Goal: Information Seeking & Learning: Find specific page/section

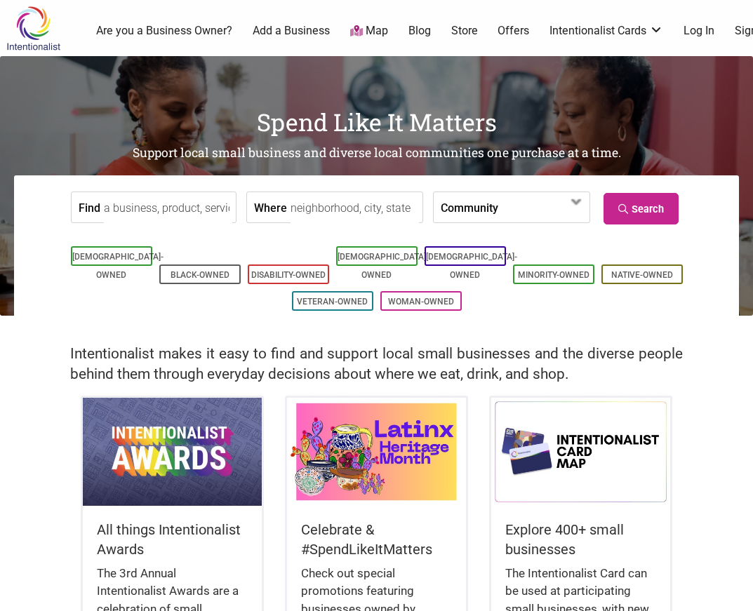
click at [203, 203] on input "Find" at bounding box center [168, 208] width 128 height 32
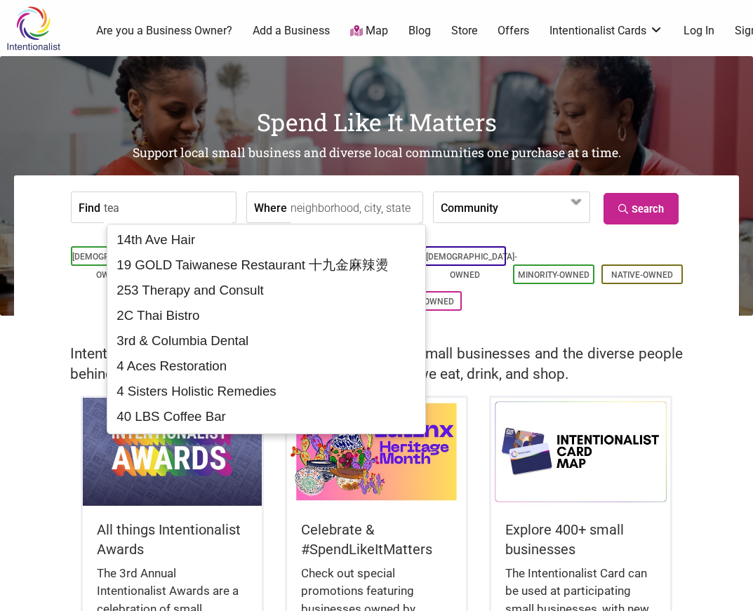
type input "tea"
click at [472, 215] on label "Community" at bounding box center [470, 207] width 58 height 30
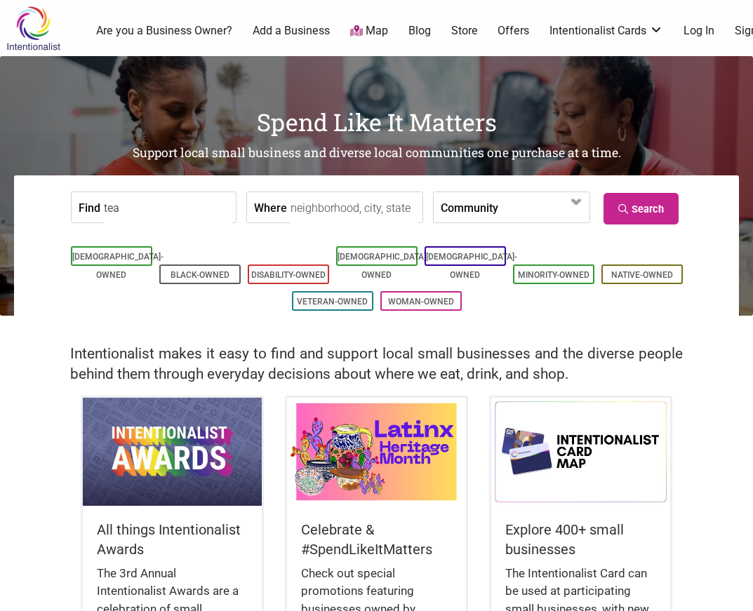
click at [715, 216] on form "Find tea Where Community Asian-Owned Black-Owned Disability-Owned Family-Owned …" at bounding box center [377, 207] width 704 height 43
click at [634, 214] on link "Search" at bounding box center [640, 209] width 75 height 32
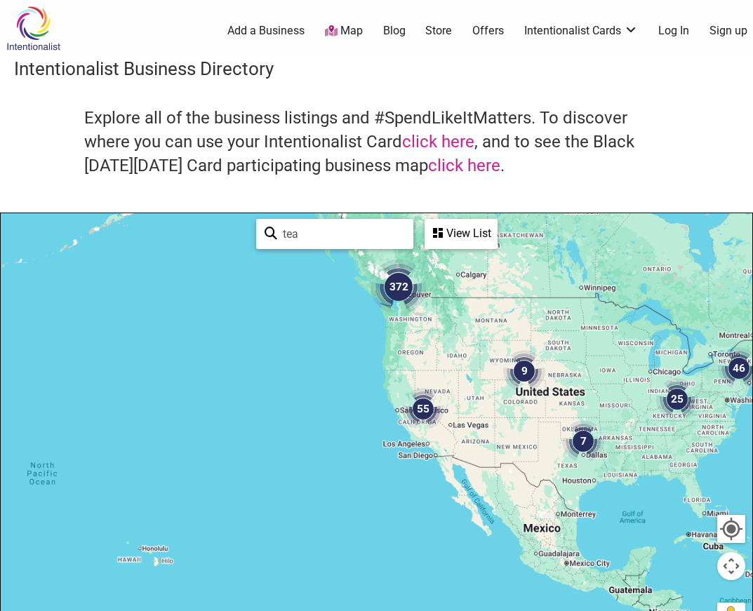
drag, startPoint x: 462, startPoint y: 519, endPoint x: 673, endPoint y: 405, distance: 240.1
click at [672, 402] on div at bounding box center [376, 486] width 751 height 546
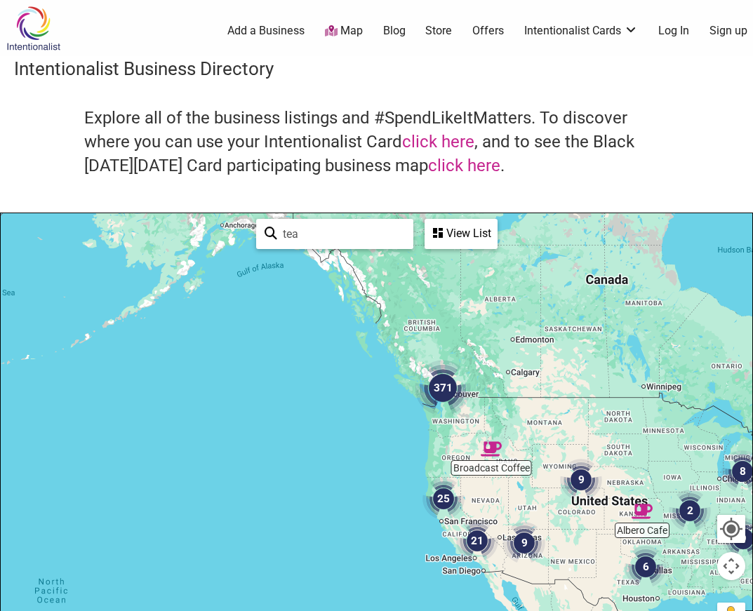
drag, startPoint x: 630, startPoint y: 405, endPoint x: 650, endPoint y: 519, distance: 115.4
click at [650, 520] on img "Albero Cafe" at bounding box center [641, 511] width 21 height 21
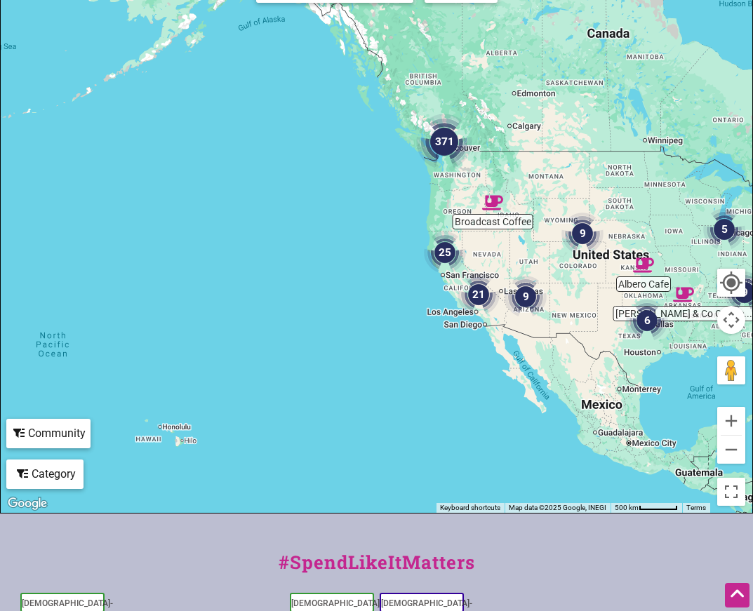
scroll to position [241, 0]
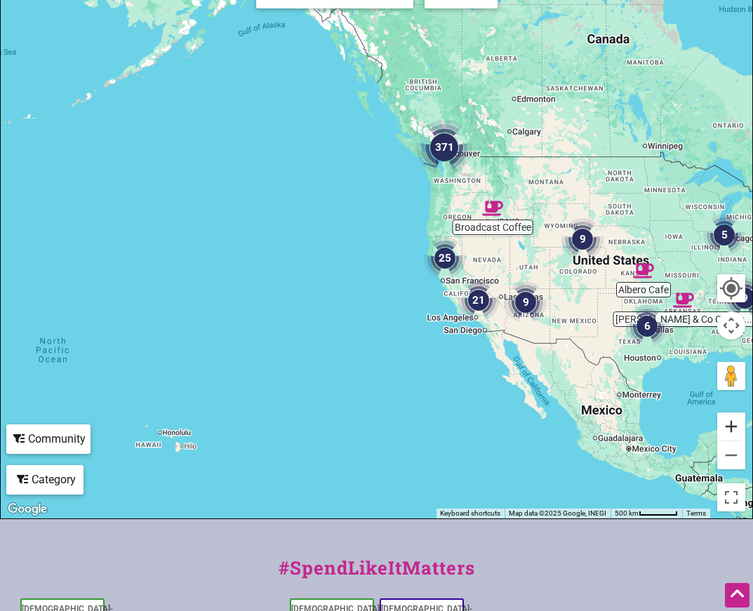
click at [725, 431] on button "Zoom in" at bounding box center [731, 426] width 28 height 28
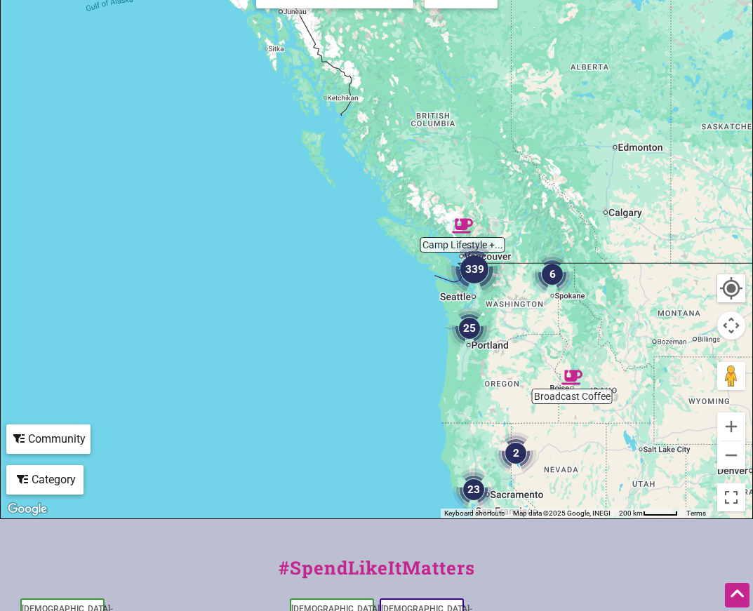
drag, startPoint x: 509, startPoint y: 178, endPoint x: 485, endPoint y: 373, distance: 196.5
click at [486, 377] on div "To navigate, press the arrow keys." at bounding box center [376, 246] width 751 height 546
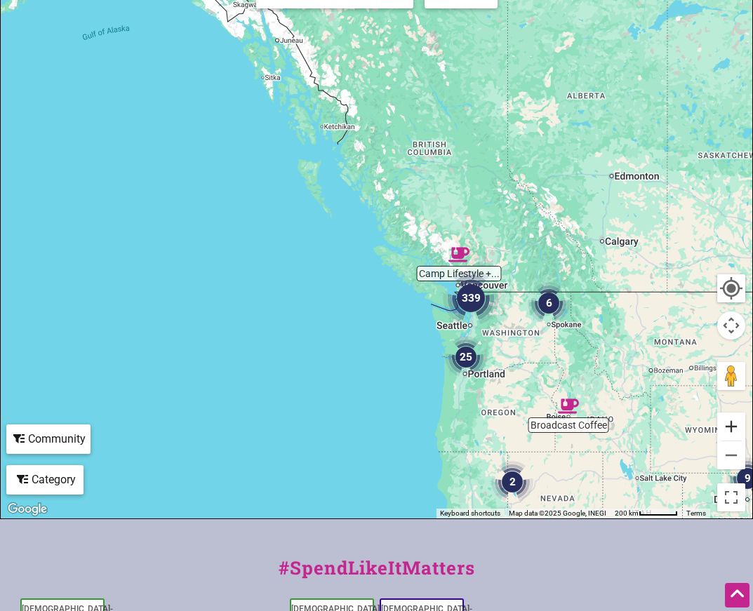
click at [733, 426] on button "Zoom in" at bounding box center [731, 426] width 28 height 28
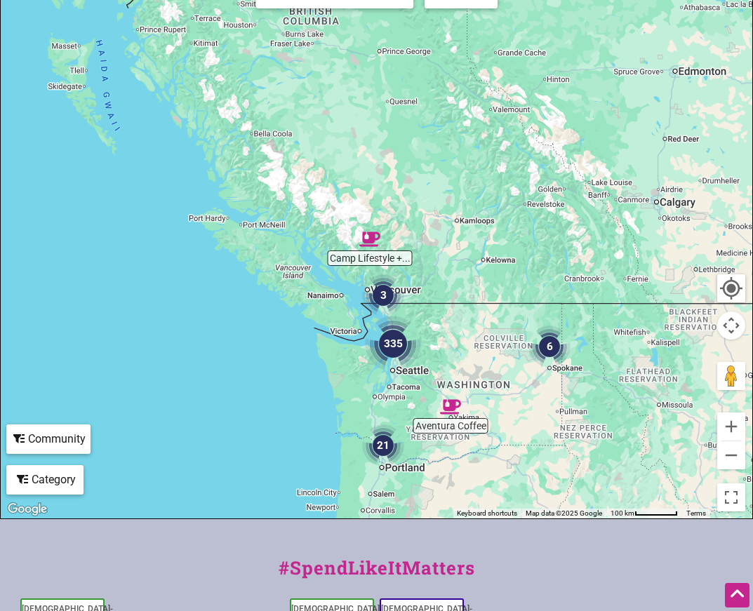
drag, startPoint x: 633, startPoint y: 408, endPoint x: 459, endPoint y: 374, distance: 177.9
click at [459, 373] on div "To navigate, press the arrow keys." at bounding box center [376, 246] width 751 height 546
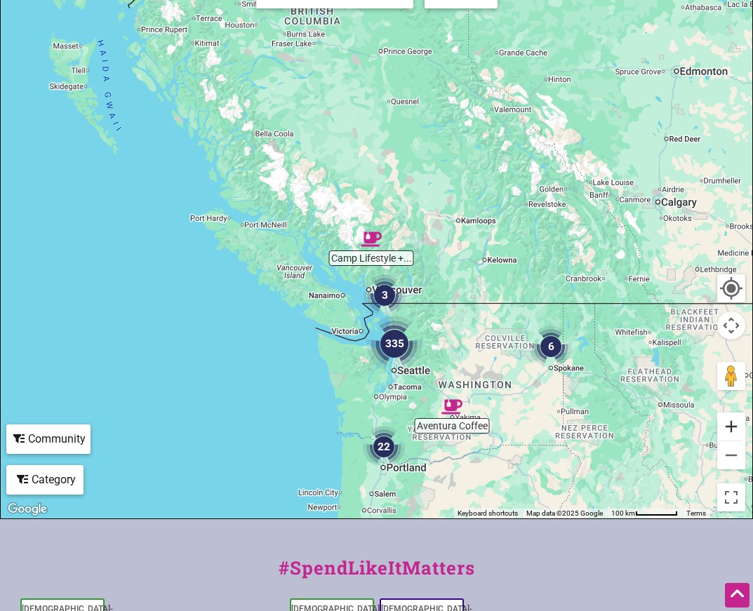
click at [735, 424] on button "Zoom in" at bounding box center [731, 426] width 28 height 28
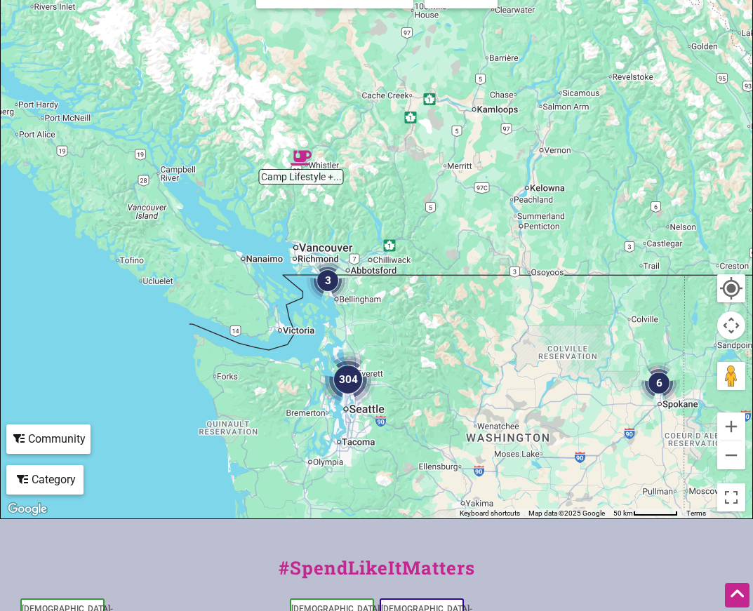
drag, startPoint x: 550, startPoint y: 421, endPoint x: 485, endPoint y: 331, distance: 110.6
click at [485, 331] on div "To navigate, press the arrow keys." at bounding box center [376, 246] width 751 height 546
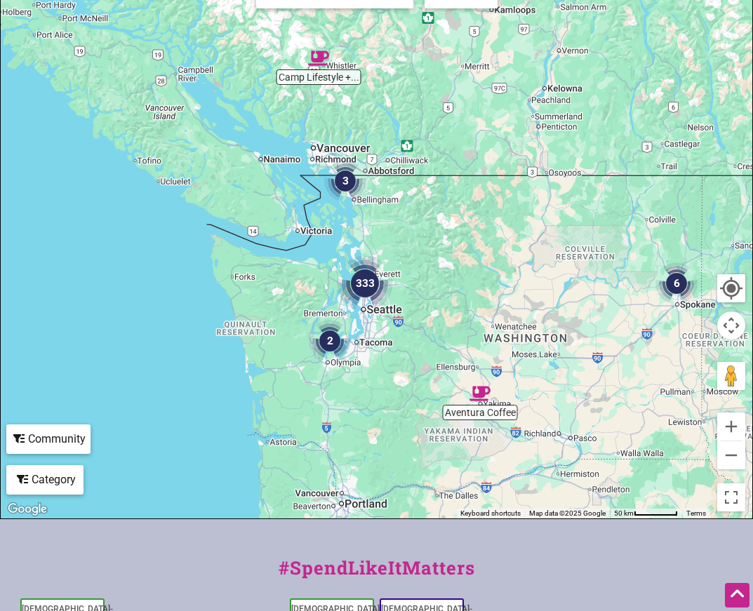
drag, startPoint x: 485, startPoint y: 397, endPoint x: 509, endPoint y: 287, distance: 112.7
click at [509, 287] on div "To navigate, press the arrow keys." at bounding box center [376, 246] width 751 height 546
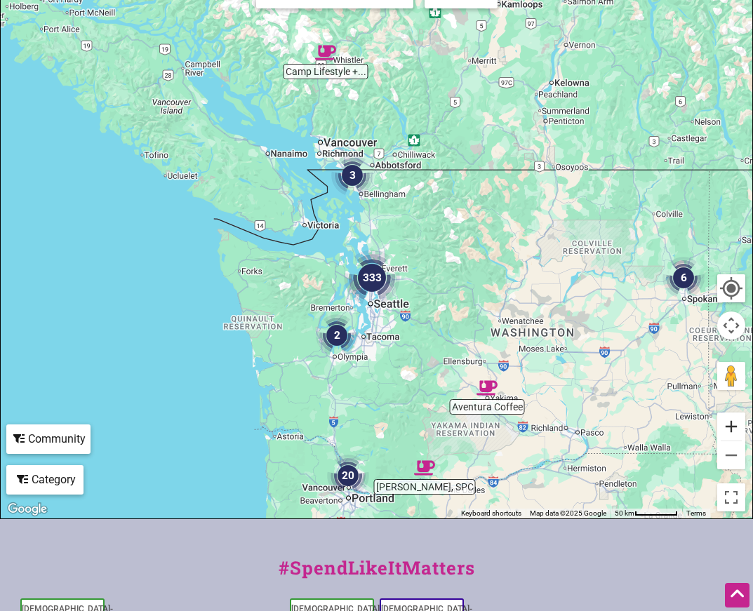
click at [732, 426] on button "Zoom in" at bounding box center [731, 426] width 28 height 28
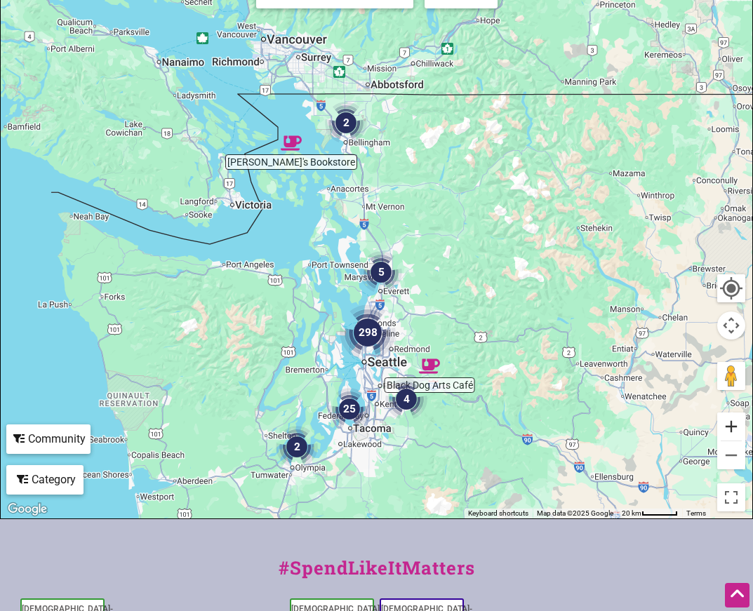
click at [732, 426] on button "Zoom in" at bounding box center [731, 426] width 28 height 28
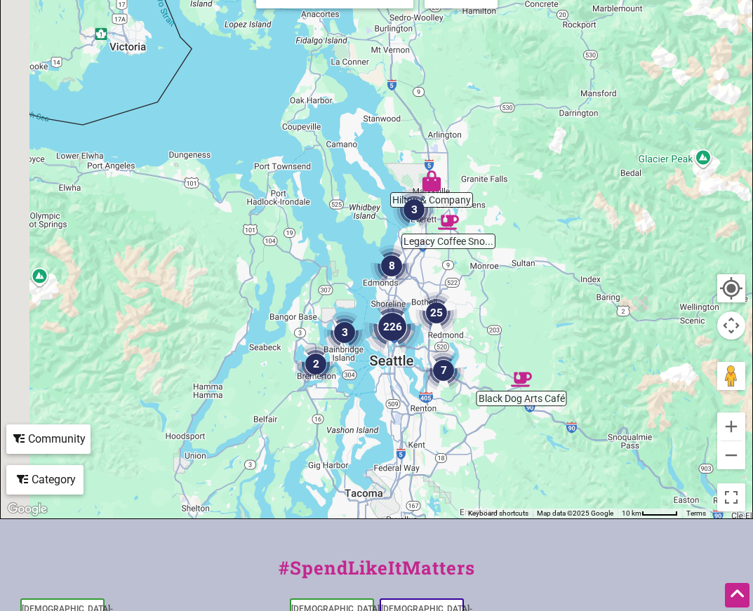
drag, startPoint x: 527, startPoint y: 161, endPoint x: 602, endPoint y: -14, distance: 190.1
click at [602, 0] on html "× Menu 0 Add a Business Map Blog Store Offers Intentionalist Cards Buy Black Ca…" at bounding box center [376, 64] width 753 height 611
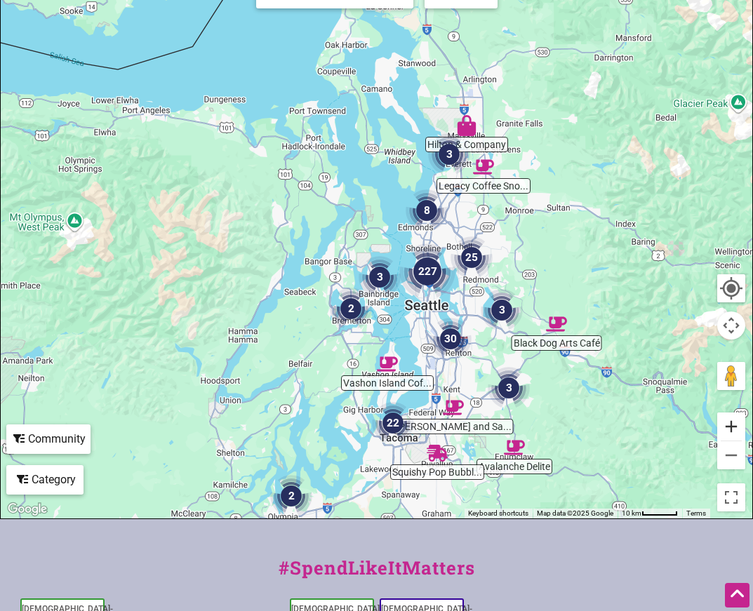
click at [727, 426] on button "Zoom in" at bounding box center [731, 426] width 28 height 28
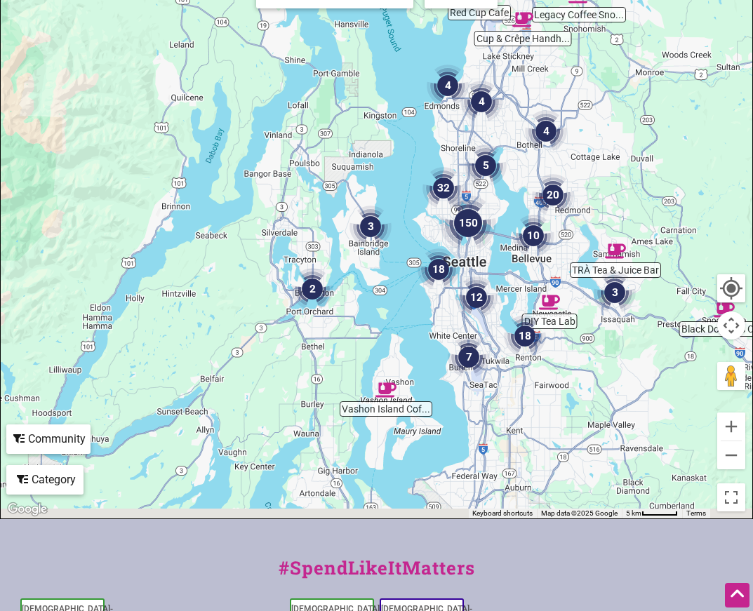
drag, startPoint x: 598, startPoint y: 413, endPoint x: 586, endPoint y: 311, distance: 102.5
click at [586, 311] on div "To navigate, press the arrow keys." at bounding box center [376, 246] width 751 height 546
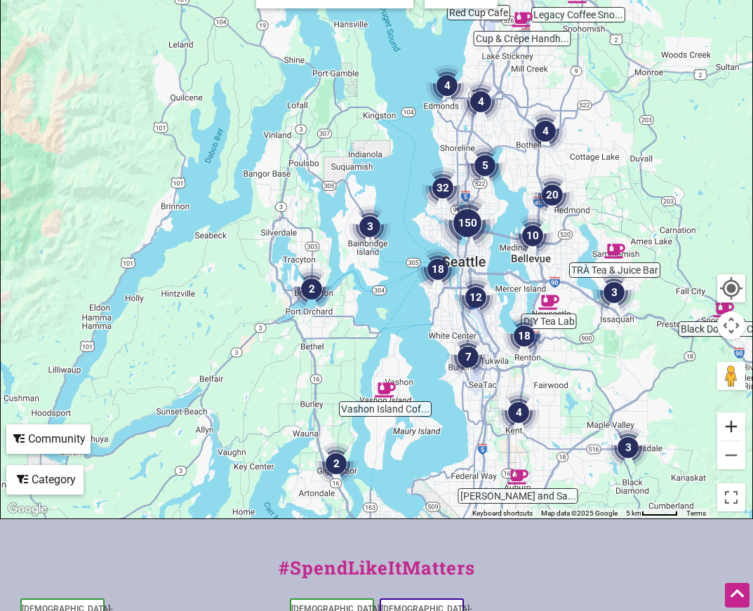
click at [736, 434] on button "Zoom in" at bounding box center [731, 426] width 28 height 28
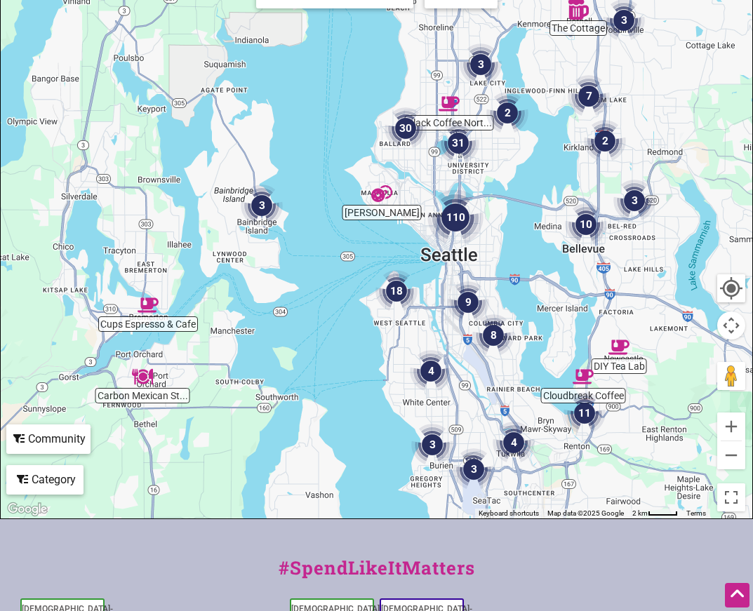
drag, startPoint x: 652, startPoint y: 387, endPoint x: 536, endPoint y: 361, distance: 118.6
click at [535, 361] on div "To navigate, press the arrow keys." at bounding box center [376, 246] width 751 height 546
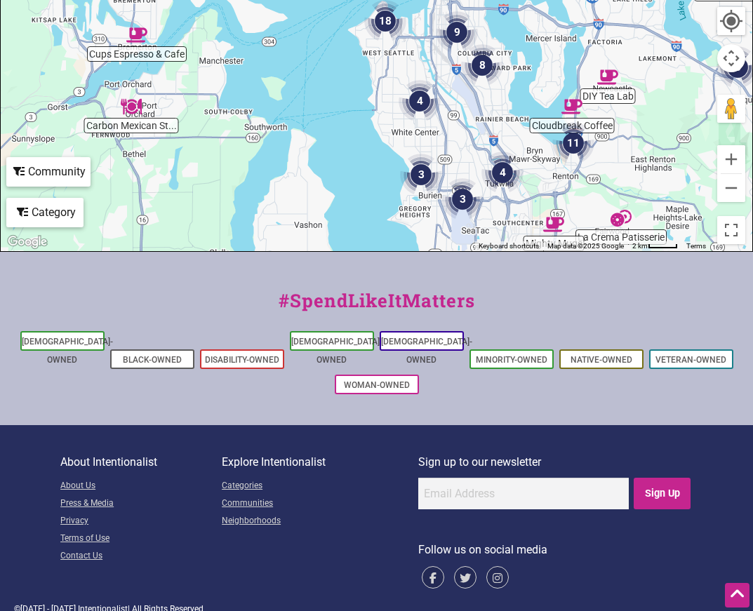
scroll to position [0, 0]
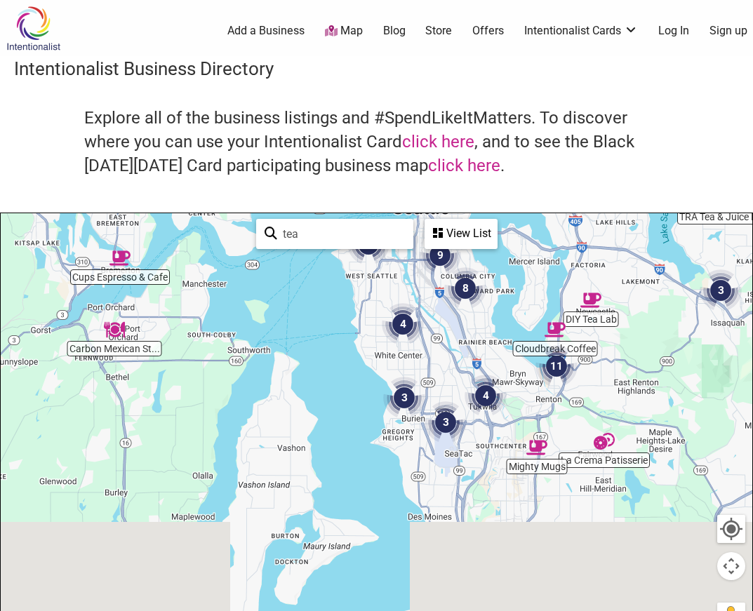
drag, startPoint x: 472, startPoint y: 493, endPoint x: 455, endPoint y: 189, distance: 304.2
click at [455, 189] on div "Intentionalist Business Directory Explore all of the business listings and #Spe…" at bounding box center [376, 408] width 753 height 704
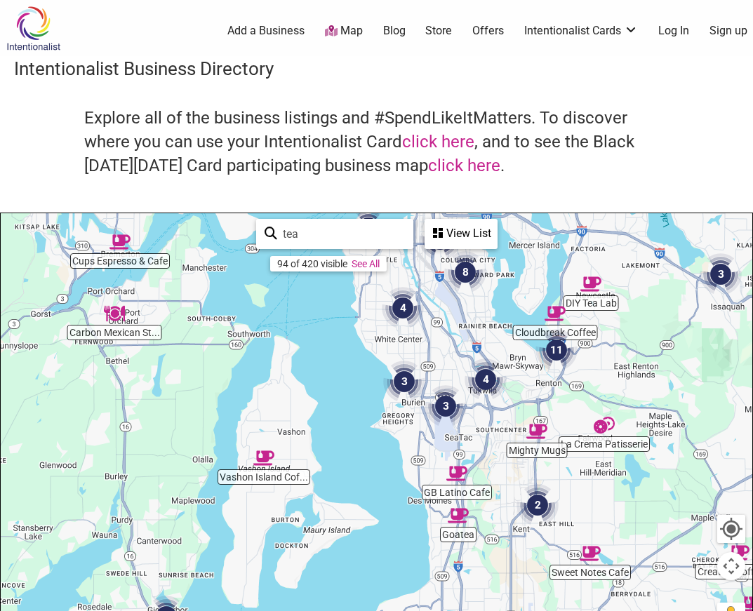
click at [403, 387] on img "3" at bounding box center [404, 382] width 42 height 42
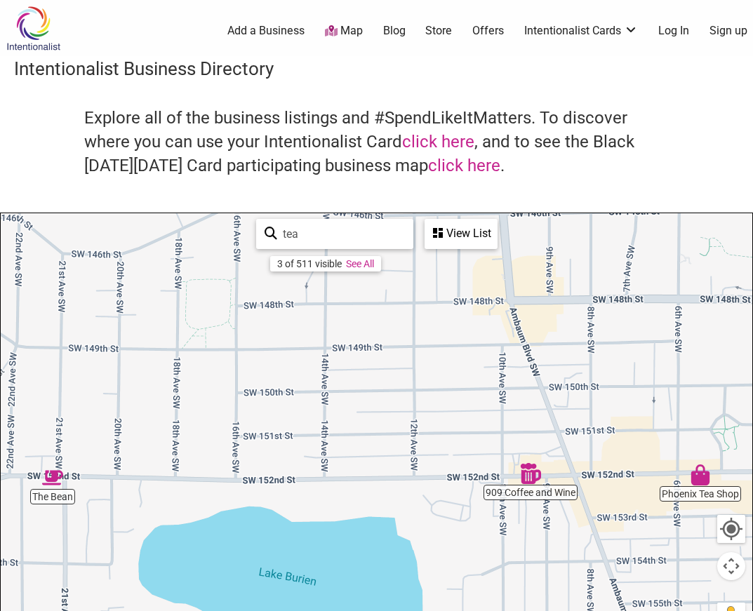
click at [701, 480] on img "Phoenix Tea Shop" at bounding box center [700, 474] width 21 height 21
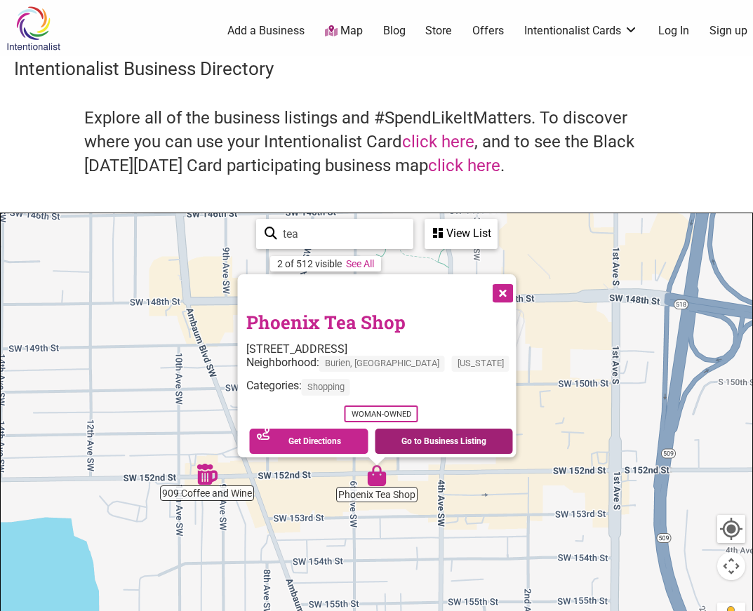
click at [408, 429] on link "Go to Business Listing" at bounding box center [444, 441] width 138 height 25
click at [678, 162] on div "Explore all of the business listings and #SpendLikeItMatters. To discover where…" at bounding box center [376, 159] width 725 height 105
click at [483, 288] on button "Close" at bounding box center [500, 291] width 35 height 35
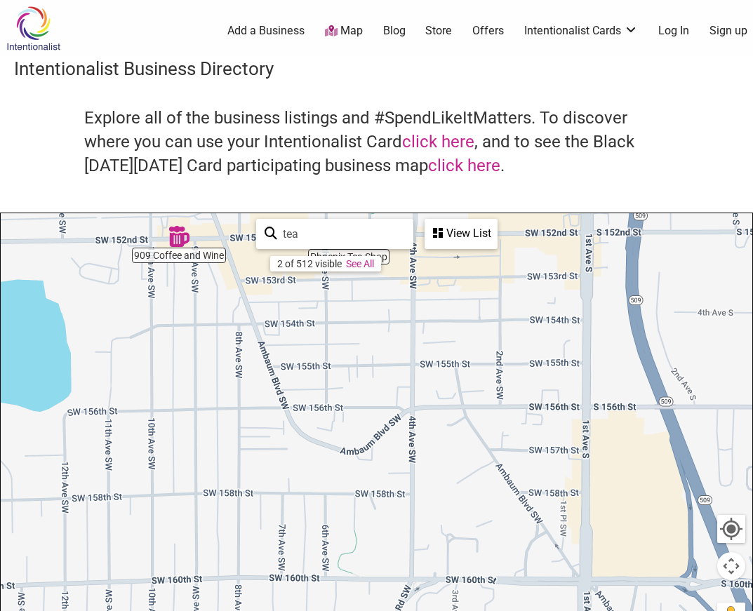
drag, startPoint x: 672, startPoint y: 523, endPoint x: 643, endPoint y: 270, distance: 254.2
click at [643, 270] on div "To navigate, press the arrow keys." at bounding box center [376, 486] width 751 height 546
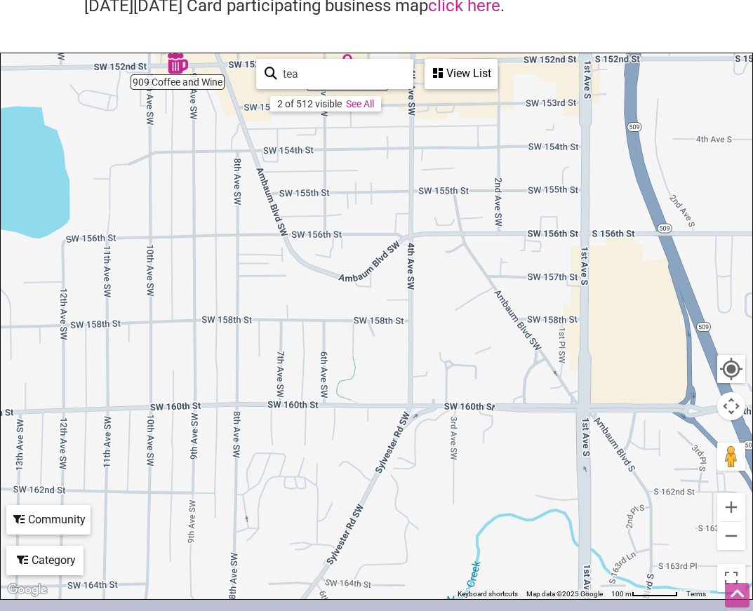
scroll to position [161, 0]
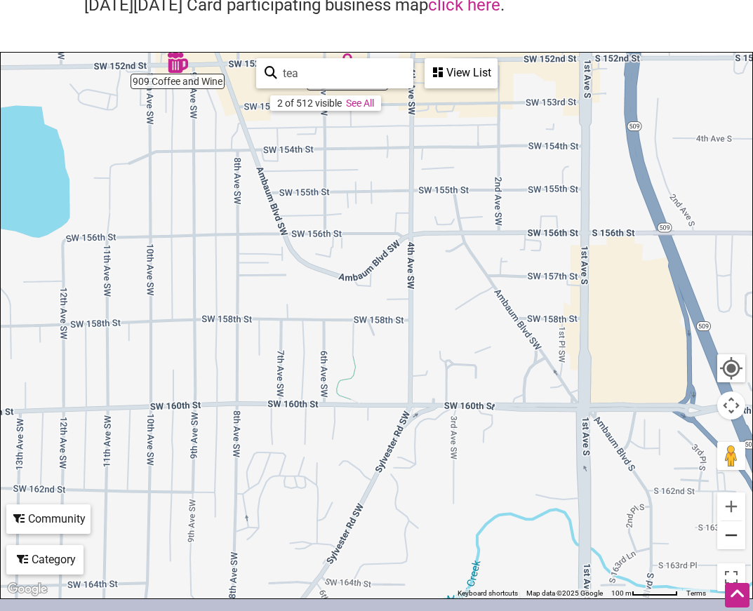
click at [726, 530] on button "Zoom out" at bounding box center [731, 535] width 28 height 28
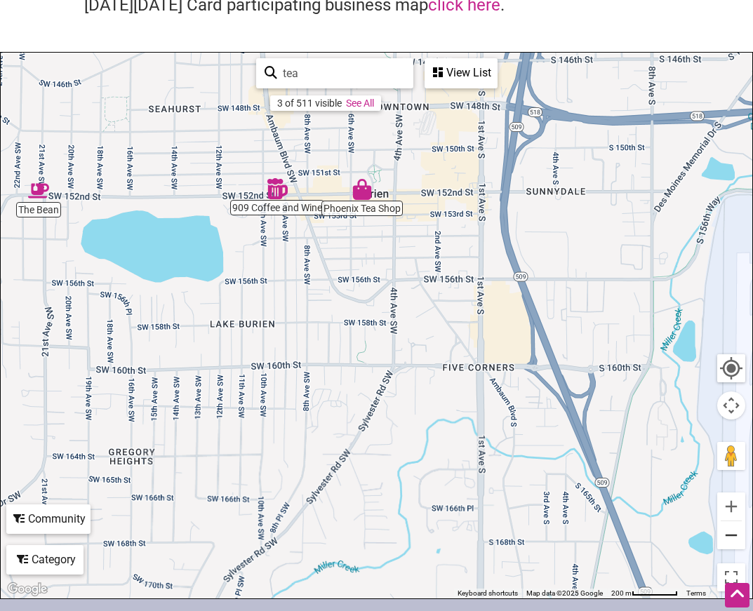
click at [726, 530] on button "Zoom out" at bounding box center [731, 535] width 28 height 28
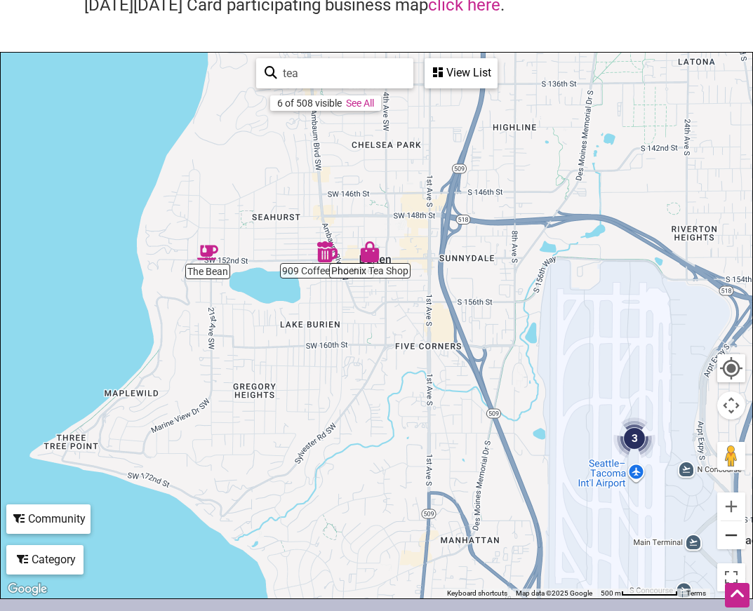
click at [726, 530] on button "Zoom out" at bounding box center [731, 535] width 28 height 28
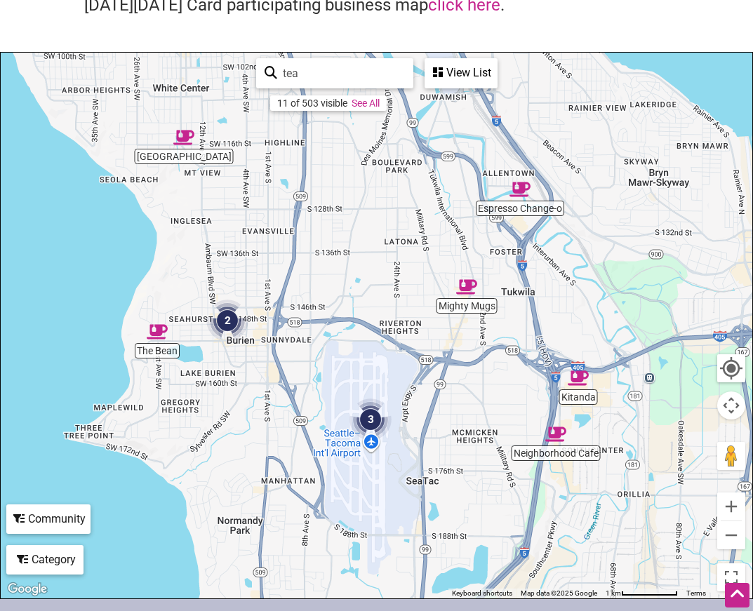
drag, startPoint x: 664, startPoint y: 469, endPoint x: 525, endPoint y: 516, distance: 146.6
click at [525, 516] on div "To navigate, press the arrow keys." at bounding box center [376, 326] width 751 height 546
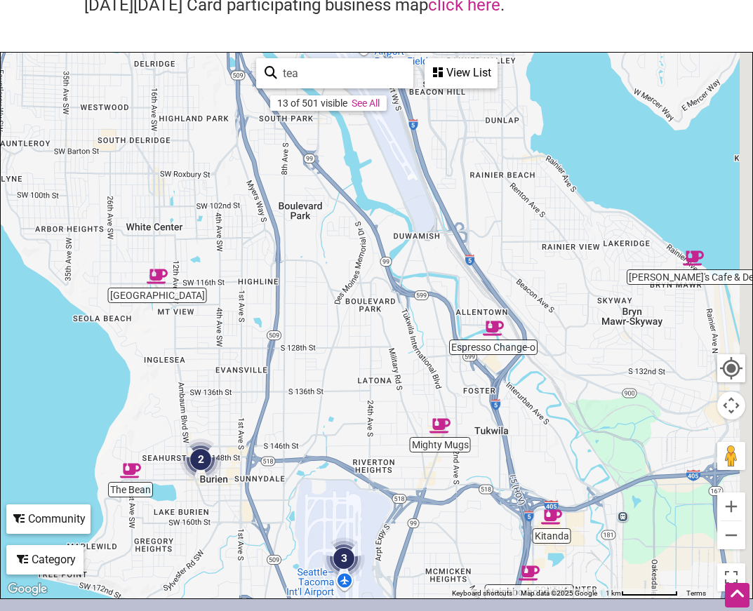
drag, startPoint x: 484, startPoint y: 356, endPoint x: 455, endPoint y: 506, distance: 152.8
click at [456, 507] on div "To navigate, press the arrow keys." at bounding box center [376, 326] width 751 height 546
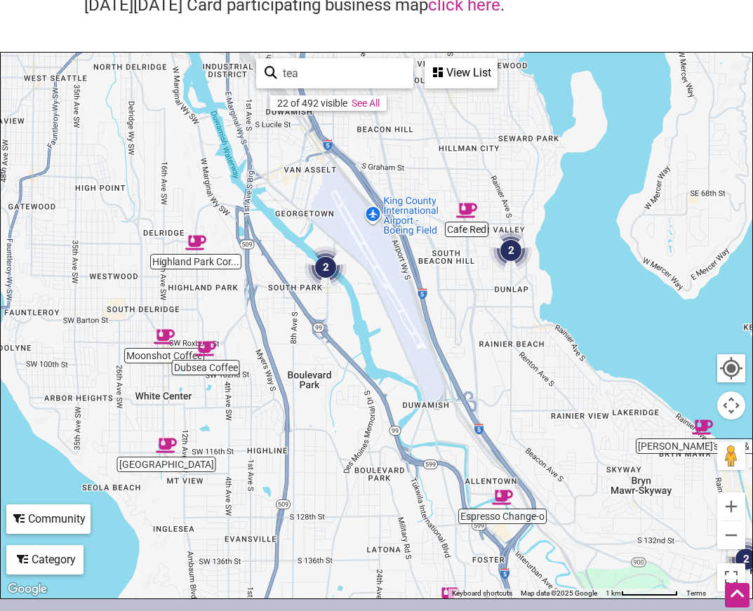
drag, startPoint x: 506, startPoint y: 328, endPoint x: 519, endPoint y: 490, distance: 162.5
click at [519, 490] on div "To navigate, press the arrow keys." at bounding box center [376, 326] width 751 height 546
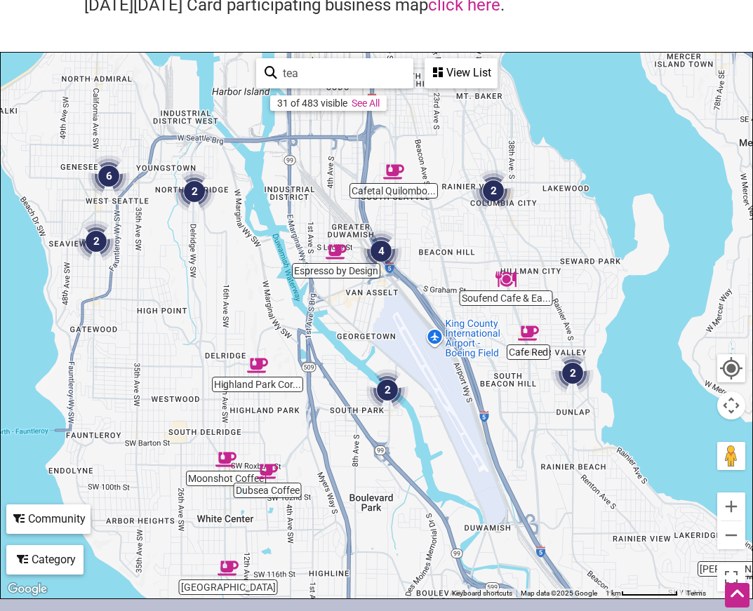
drag, startPoint x: 423, startPoint y: 281, endPoint x: 484, endPoint y: 410, distance: 142.8
click at [485, 410] on div "To navigate, press the arrow keys." at bounding box center [376, 326] width 751 height 546
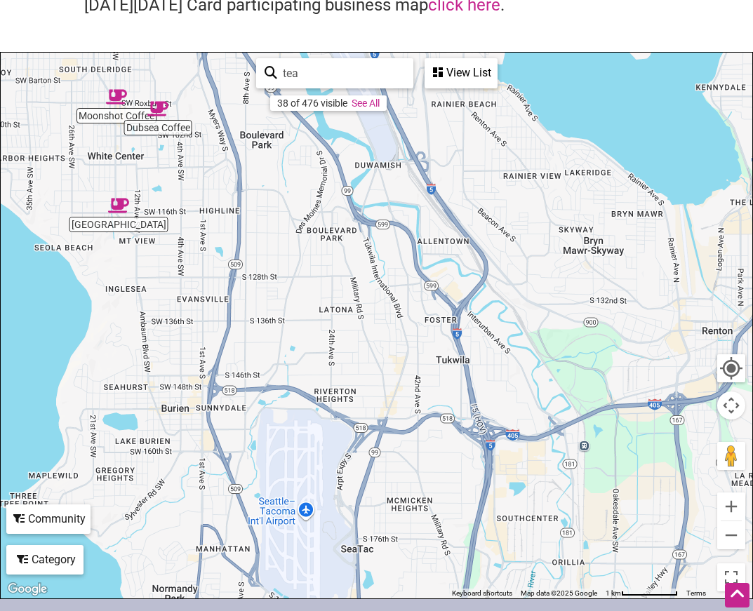
drag, startPoint x: 485, startPoint y: 417, endPoint x: 369, endPoint y: 27, distance: 406.8
click at [369, 27] on div "Intentionalist Business Directory Explore all of the business listings and #Spe…" at bounding box center [376, 247] width 753 height 704
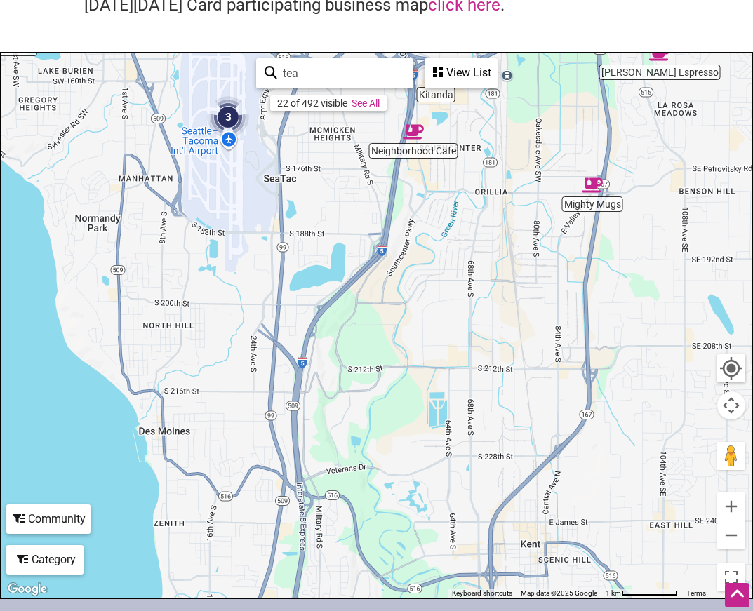
drag, startPoint x: 509, startPoint y: 279, endPoint x: 445, endPoint y: -48, distance: 333.7
click at [445, 0] on html "× Menu 0 Add a Business Map Blog Store Offers Intentionalist Cards Buy Black Ca…" at bounding box center [376, 144] width 753 height 611
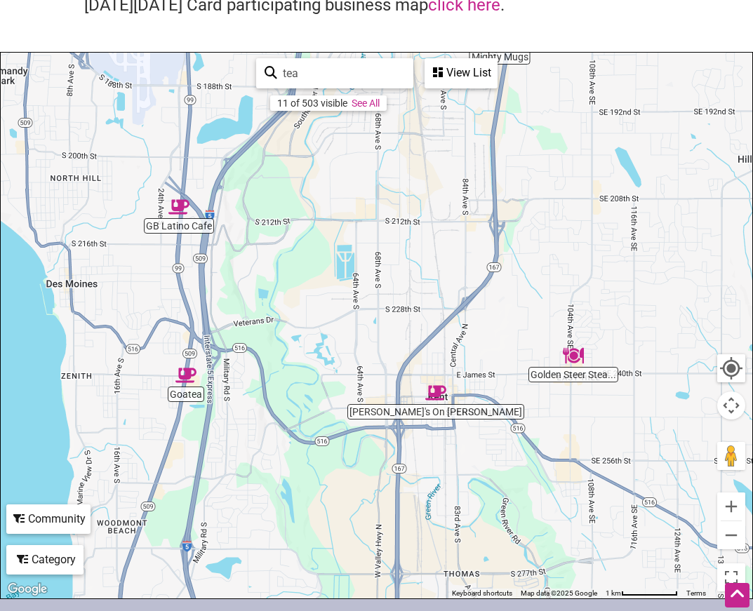
drag, startPoint x: 523, startPoint y: 243, endPoint x: 429, endPoint y: 92, distance: 177.7
click at [429, 92] on div "[PERSON_NAME] Espresso Golden Steer Stea... Goatea Mighty Mugs [PERSON_NAME] [P…" at bounding box center [376, 326] width 751 height 546
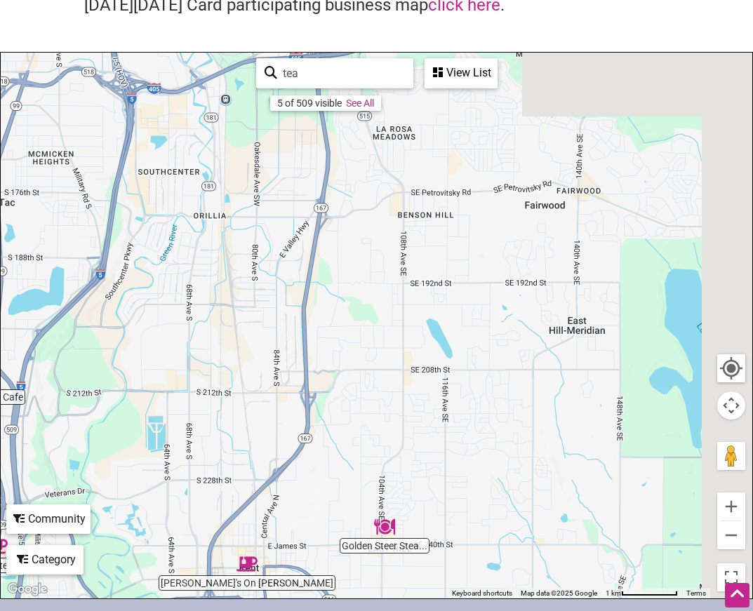
drag, startPoint x: 556, startPoint y: 195, endPoint x: 360, endPoint y: 375, distance: 266.1
click at [360, 375] on div "To navigate, press the arrow keys." at bounding box center [376, 326] width 751 height 546
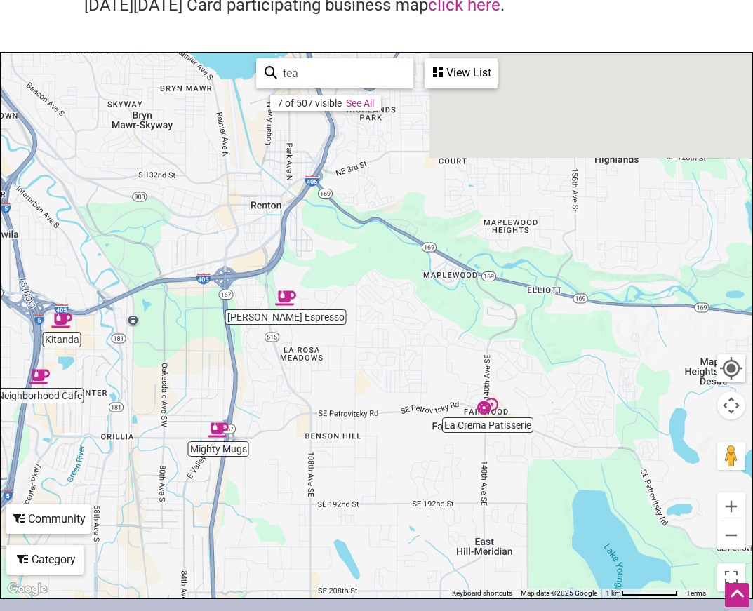
drag, startPoint x: 359, startPoint y: 376, endPoint x: 267, endPoint y: 594, distance: 237.0
click at [267, 594] on div "To navigate, press the arrow keys." at bounding box center [376, 326] width 751 height 546
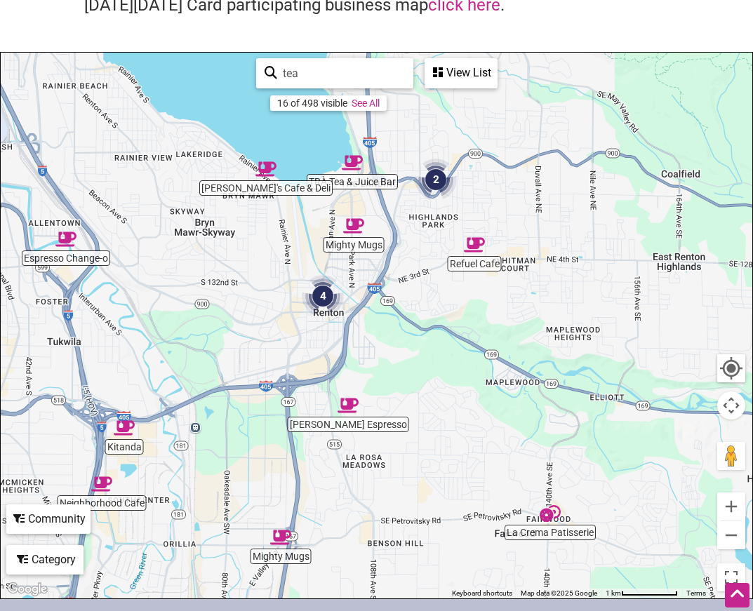
drag, startPoint x: 401, startPoint y: 377, endPoint x: 464, endPoint y: 488, distance: 127.9
click at [464, 489] on div "To navigate, press the arrow keys." at bounding box center [376, 326] width 751 height 546
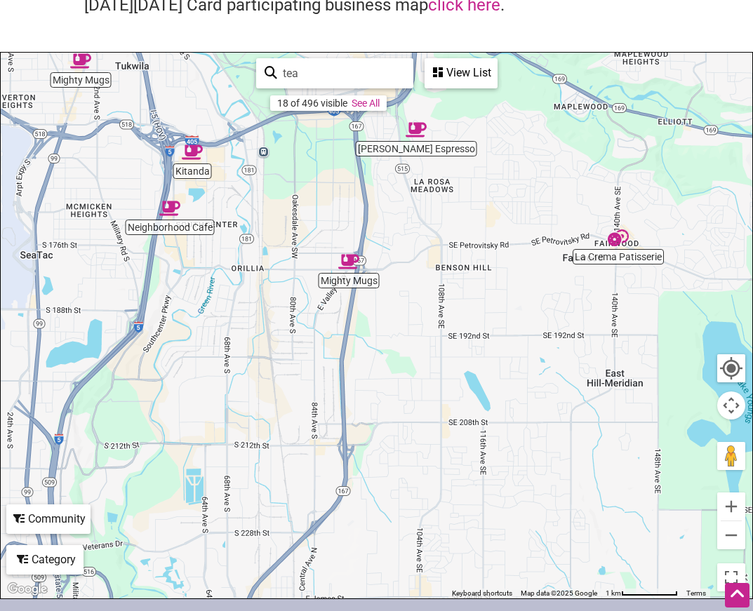
drag, startPoint x: 464, startPoint y: 488, endPoint x: 532, endPoint y: 209, distance: 287.2
click at [532, 209] on div "To navigate, press the arrow keys." at bounding box center [376, 326] width 751 height 546
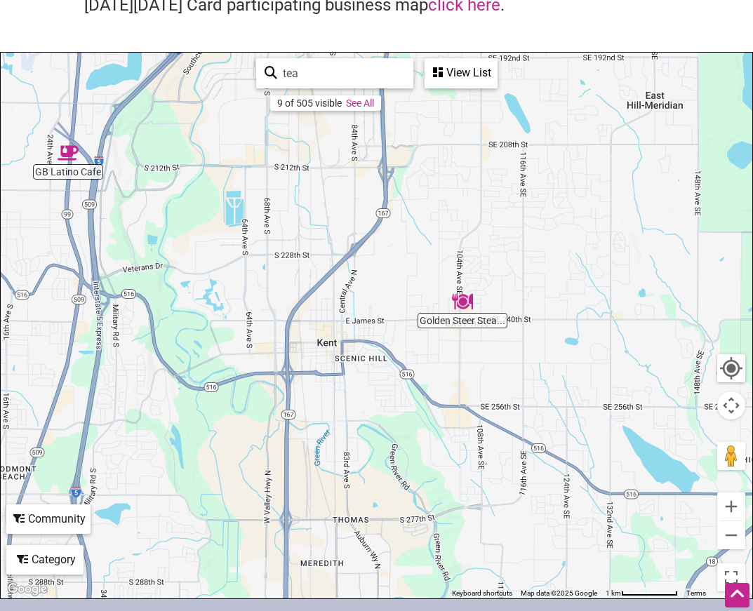
drag, startPoint x: 457, startPoint y: 407, endPoint x: 499, endPoint y: 119, distance: 290.8
click at [499, 119] on div "To navigate, press the arrow keys." at bounding box center [376, 326] width 751 height 546
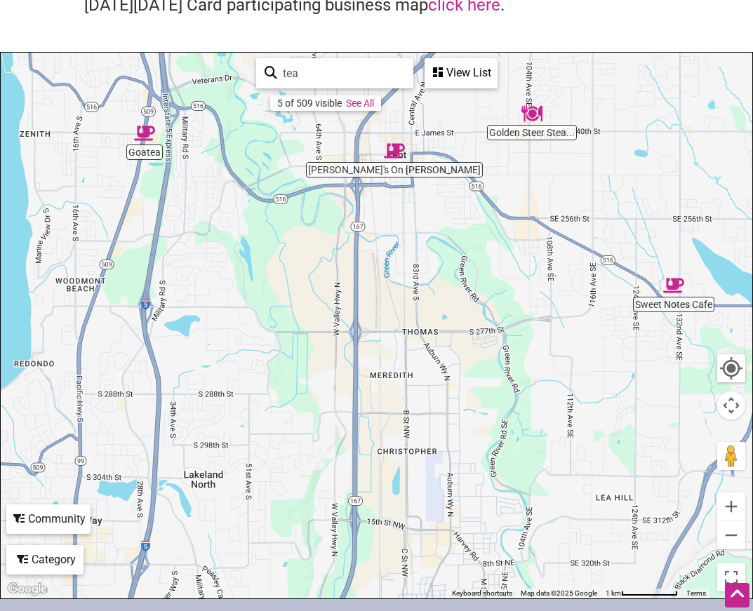
drag, startPoint x: 575, startPoint y: 332, endPoint x: 639, endPoint y: 175, distance: 170.5
click at [640, 174] on div "To navigate, press the arrow keys." at bounding box center [376, 326] width 751 height 546
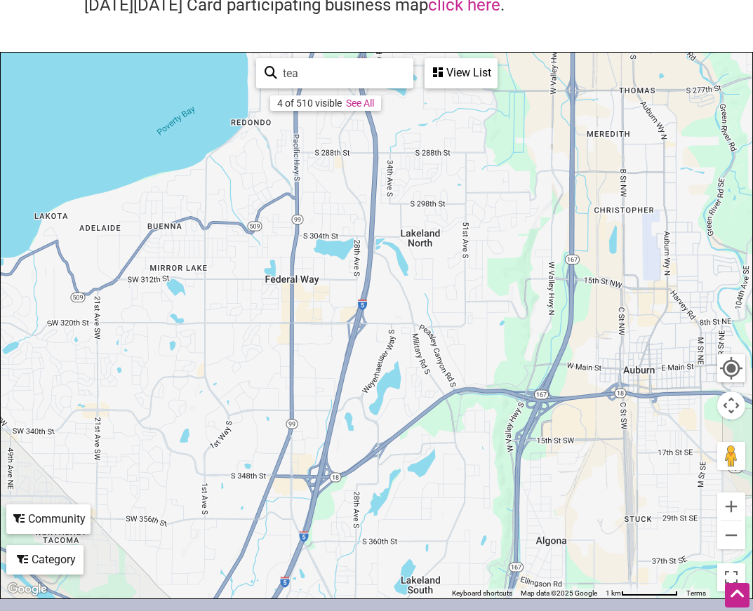
drag, startPoint x: 438, startPoint y: 238, endPoint x: 649, endPoint y: 16, distance: 305.6
click at [650, 15] on div "Intentionalist Business Directory Explore all of the business listings and #Spe…" at bounding box center [376, 247] width 753 height 704
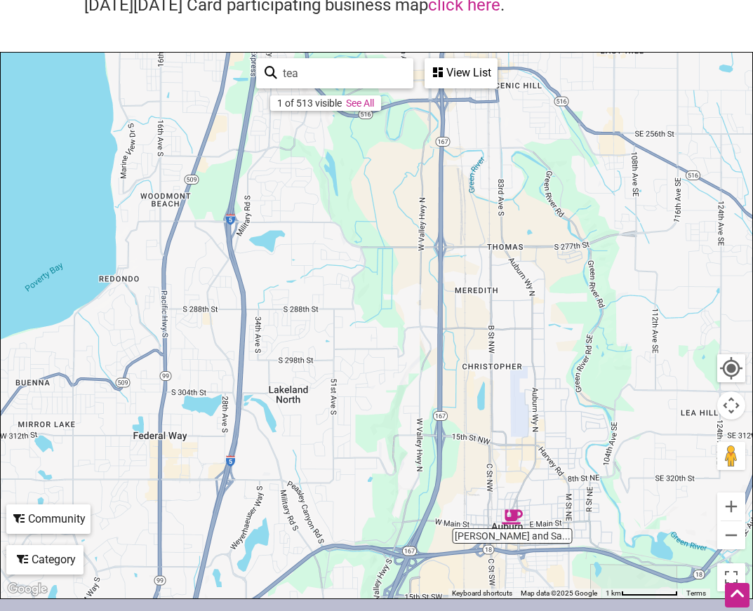
drag, startPoint x: 399, startPoint y: 193, endPoint x: 322, endPoint y: 296, distance: 128.8
click at [322, 297] on div "To navigate, press the arrow keys." at bounding box center [376, 326] width 751 height 546
click at [738, 535] on button "Zoom out" at bounding box center [731, 535] width 28 height 28
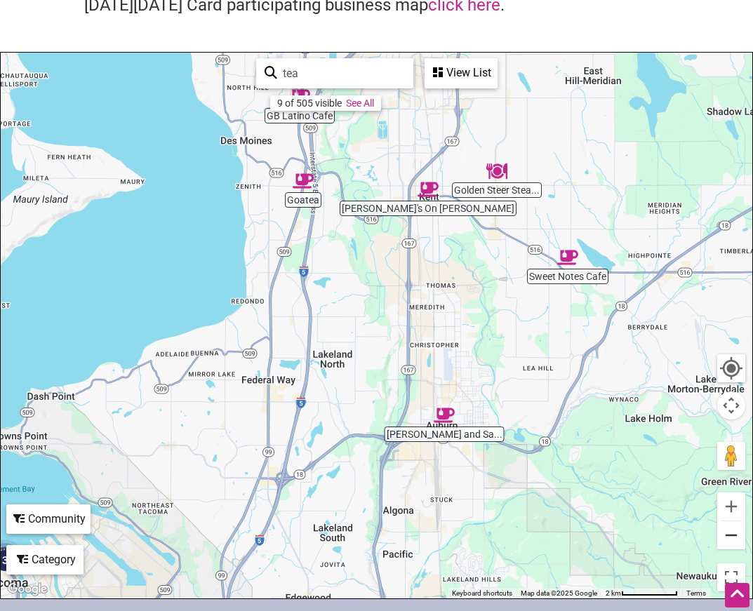
click at [738, 535] on button "Zoom out" at bounding box center [731, 535] width 28 height 28
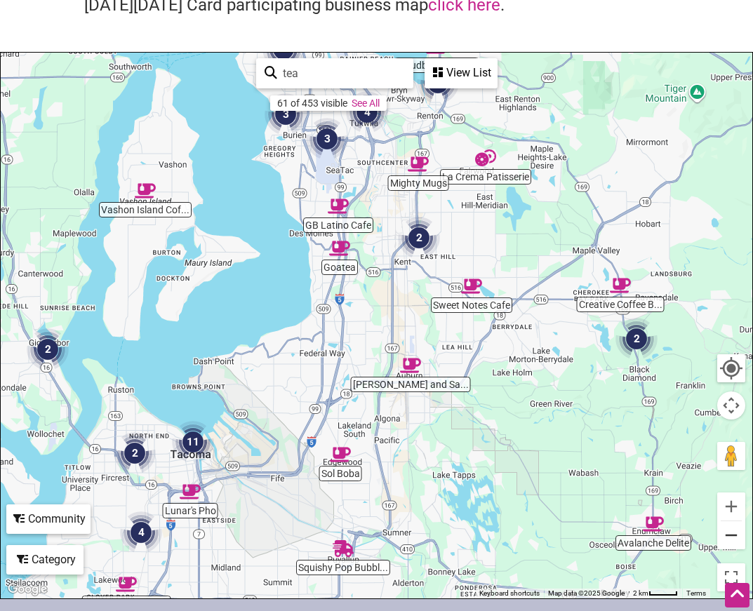
click at [738, 535] on button "Zoom out" at bounding box center [731, 535] width 28 height 28
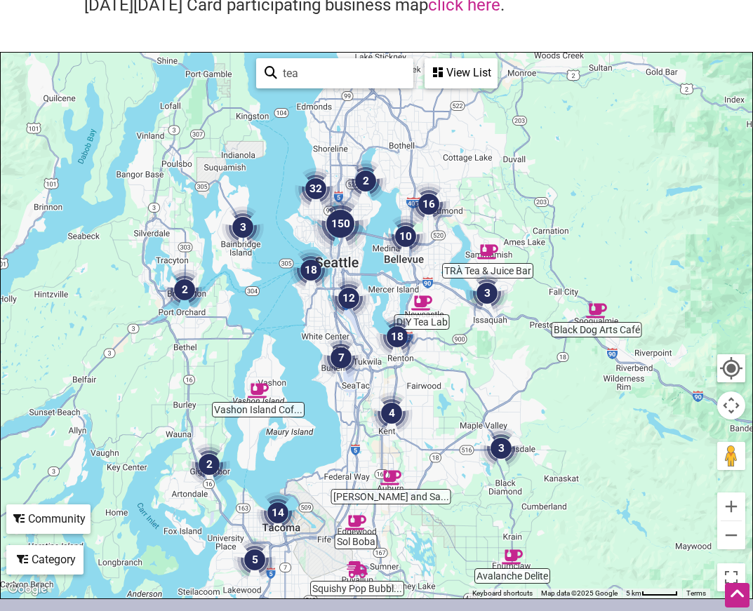
drag, startPoint x: 576, startPoint y: 349, endPoint x: 574, endPoint y: 489, distance: 139.6
click at [574, 489] on div "To navigate, press the arrow keys." at bounding box center [376, 326] width 751 height 546
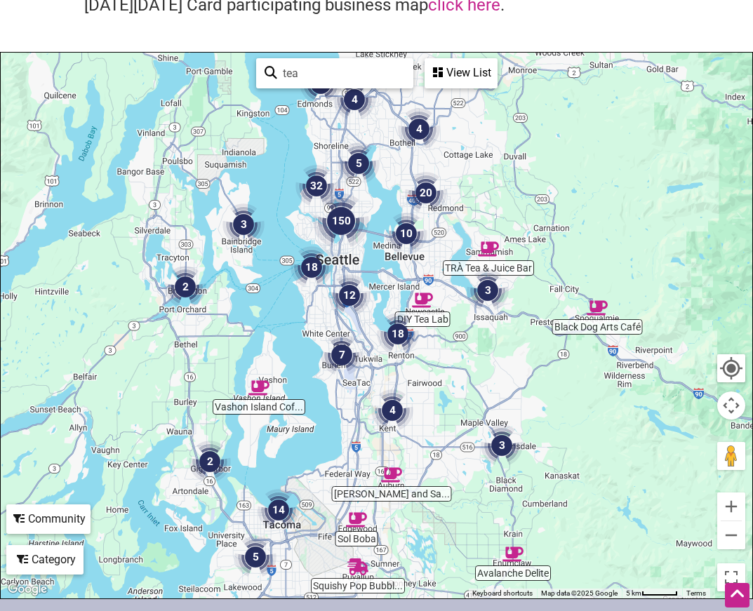
click at [476, 65] on div "View List" at bounding box center [461, 73] width 70 height 27
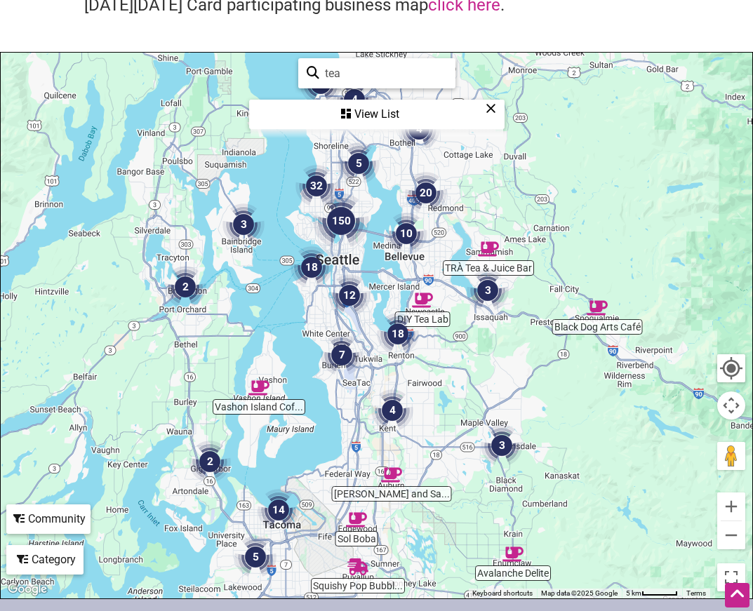
click at [384, 112] on div "View List" at bounding box center [376, 114] width 253 height 27
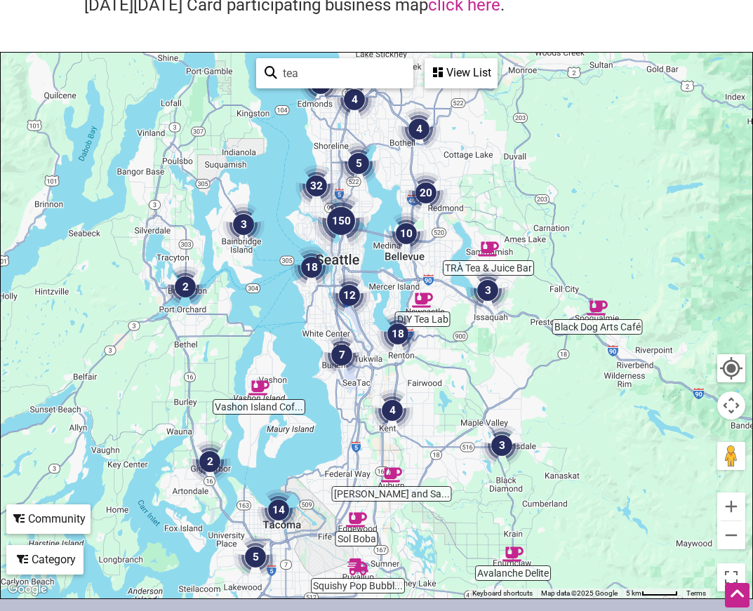
click at [470, 76] on div "View List" at bounding box center [461, 73] width 70 height 27
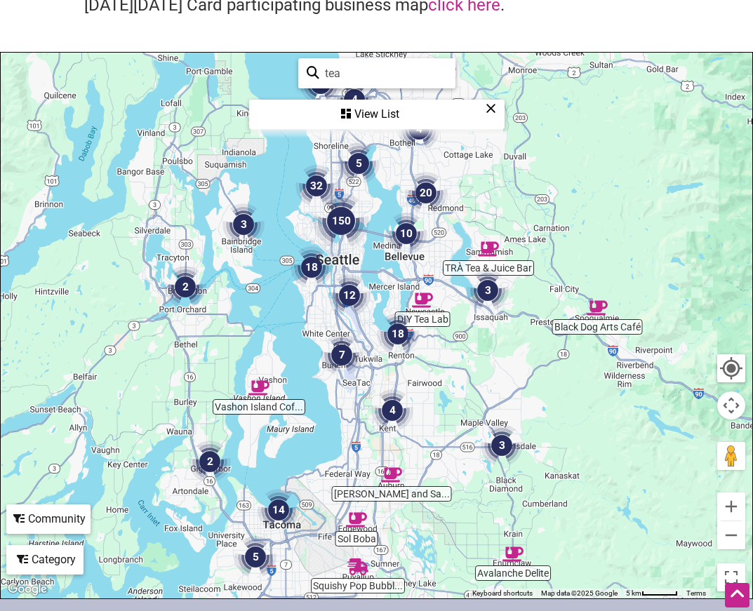
click at [470, 76] on div "tea 61 of 453 visible See All View List Sorry...nothing found." at bounding box center [376, 94] width 253 height 82
click at [436, 383] on div "To navigate, press the arrow keys." at bounding box center [376, 326] width 751 height 546
click at [418, 300] on img "DIY Tea Lab" at bounding box center [422, 300] width 21 height 21
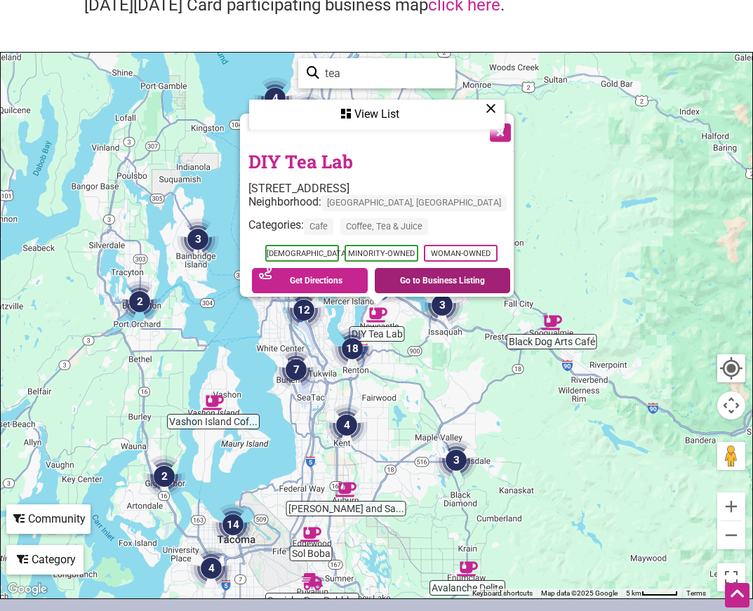
click at [408, 281] on link "Go to Business Listing" at bounding box center [442, 280] width 135 height 25
click at [485, 109] on icon at bounding box center [490, 108] width 11 height 1
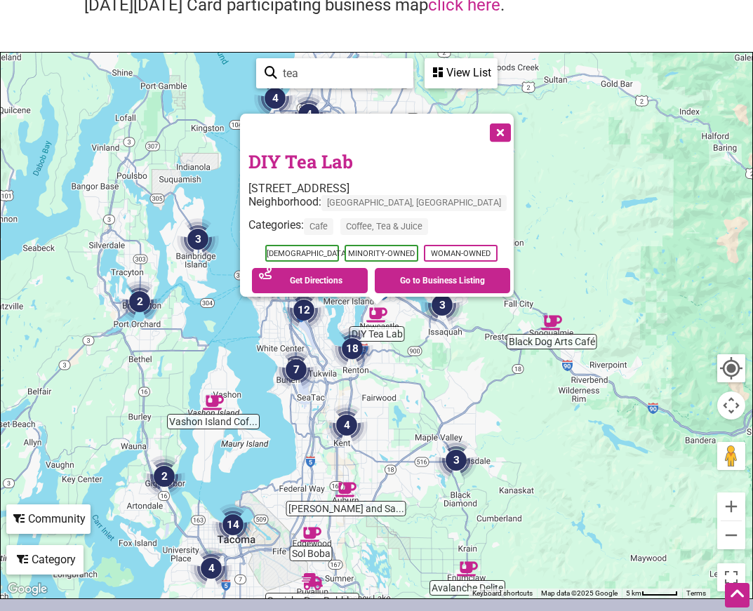
click at [492, 121] on button "Close" at bounding box center [498, 131] width 35 height 35
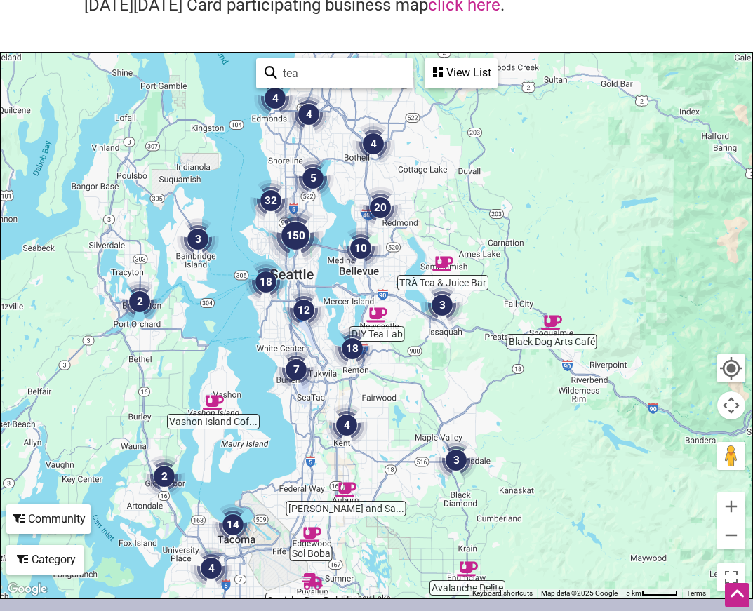
click at [345, 72] on input "tea" at bounding box center [341, 73] width 128 height 27
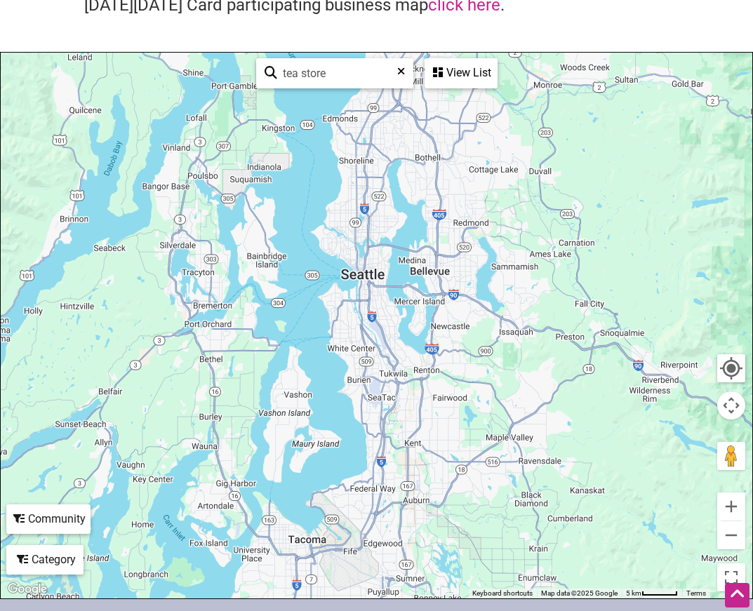
drag, startPoint x: 237, startPoint y: 370, endPoint x: 309, endPoint y: 370, distance: 72.3
click at [311, 370] on div "To navigate, press the arrow keys." at bounding box center [376, 326] width 751 height 546
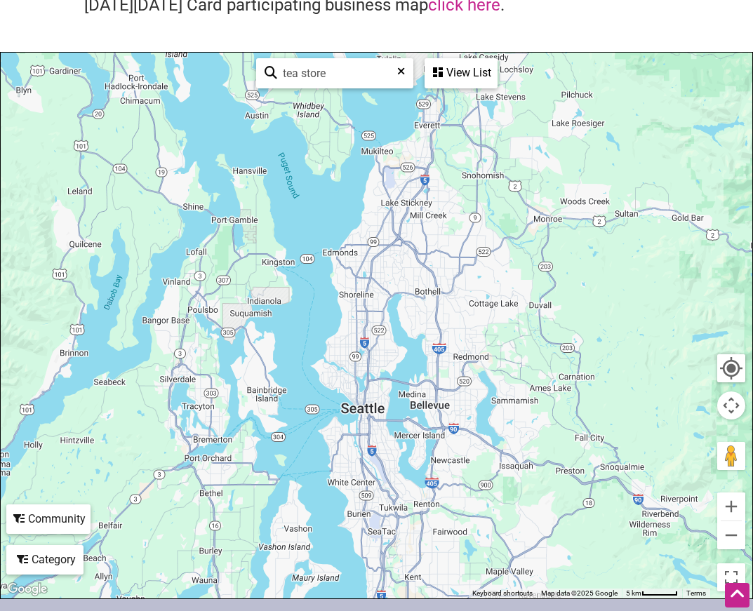
drag, startPoint x: 443, startPoint y: 290, endPoint x: 441, endPoint y: 425, distance: 134.7
click at [444, 426] on div "To navigate, press the arrow keys." at bounding box center [376, 326] width 751 height 546
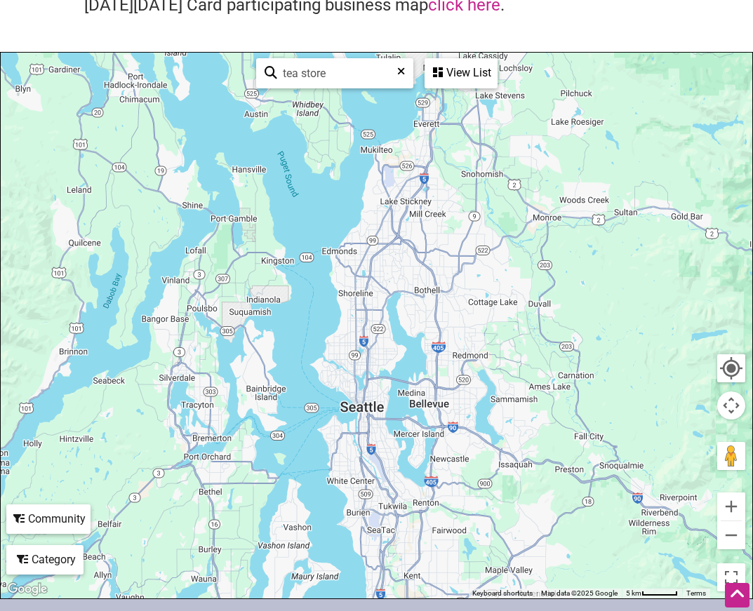
click at [343, 76] on input "tea store" at bounding box center [340, 73] width 127 height 27
type input "tea"
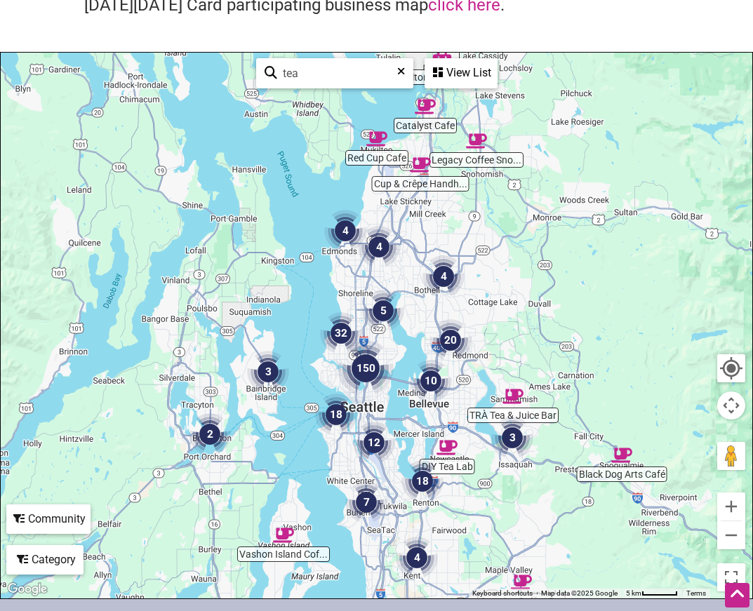
click at [708, 220] on div "To navigate, press the arrow keys." at bounding box center [376, 326] width 751 height 546
click at [737, 495] on button "Zoom in" at bounding box center [731, 506] width 28 height 28
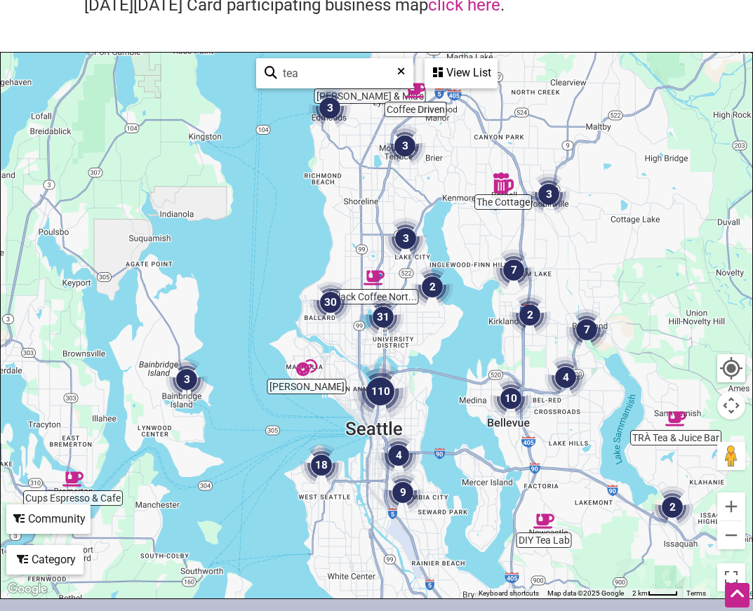
drag, startPoint x: 471, startPoint y: 455, endPoint x: 499, endPoint y: 394, distance: 66.9
click at [499, 394] on img "10" at bounding box center [511, 398] width 42 height 42
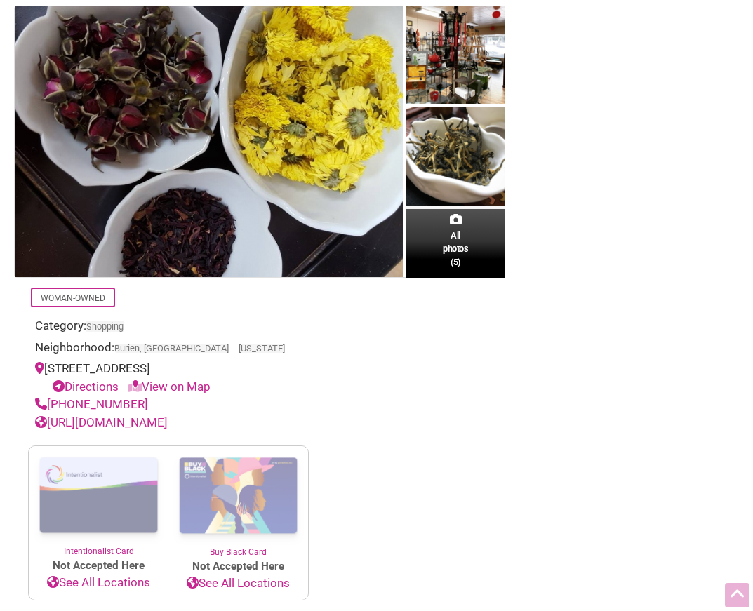
scroll to position [146, 0]
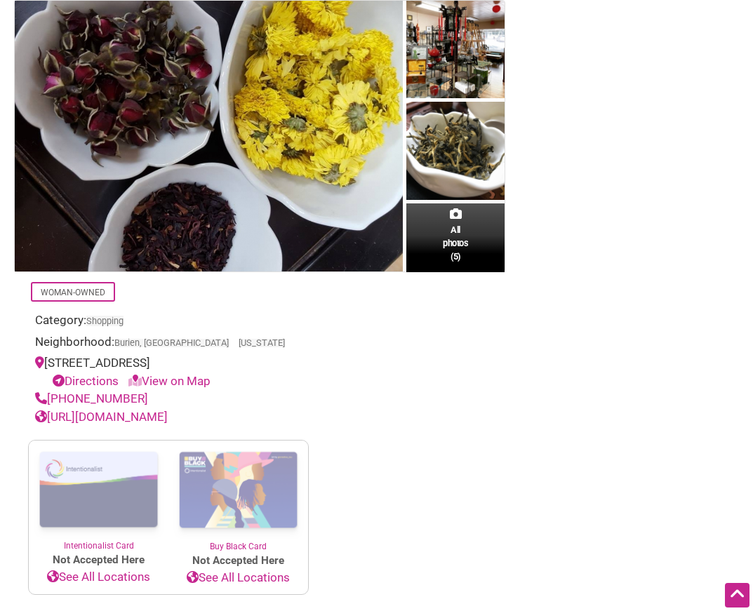
click at [168, 417] on link "https://www.phoenix-teashop.com/" at bounding box center [101, 417] width 133 height 14
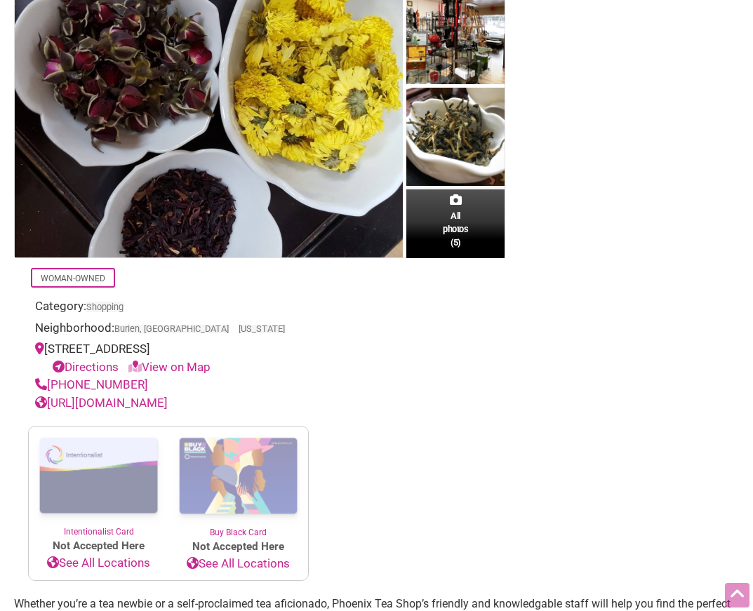
scroll to position [0, 0]
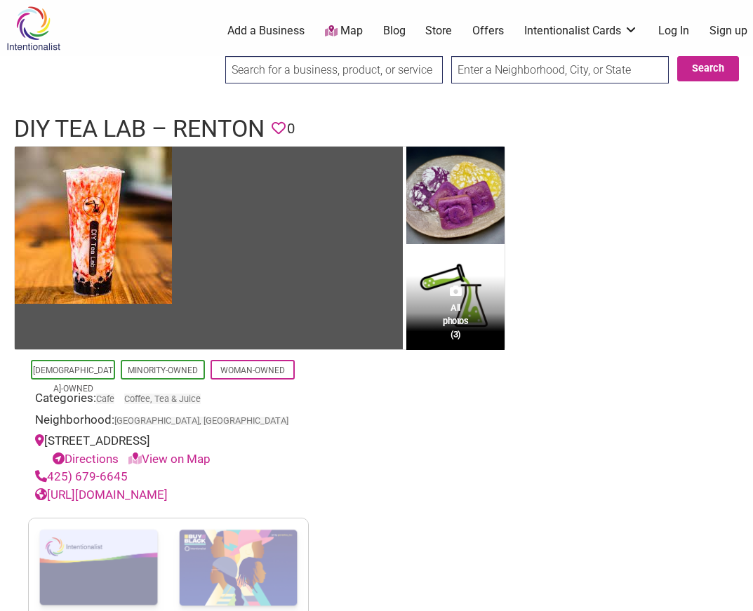
click at [168, 502] on link "https://www.ordertogo.com/diytealab" at bounding box center [101, 495] width 133 height 14
